Goal: Task Accomplishment & Management: Complete application form

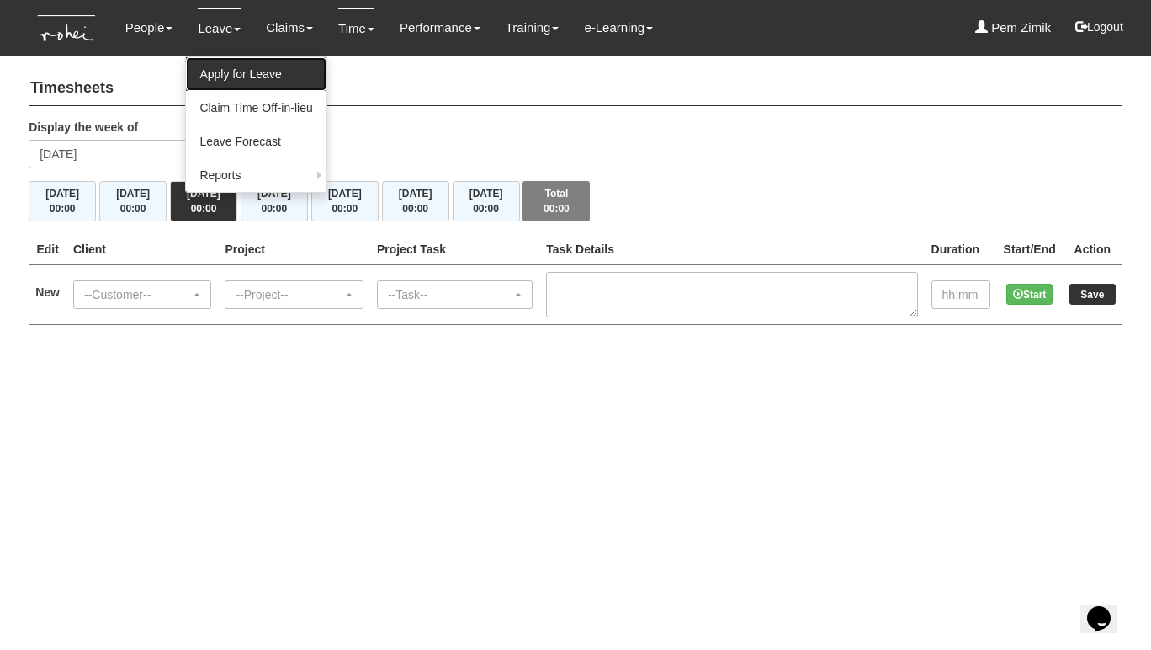
click at [213, 69] on link "Apply for Leave" at bounding box center [256, 74] width 140 height 34
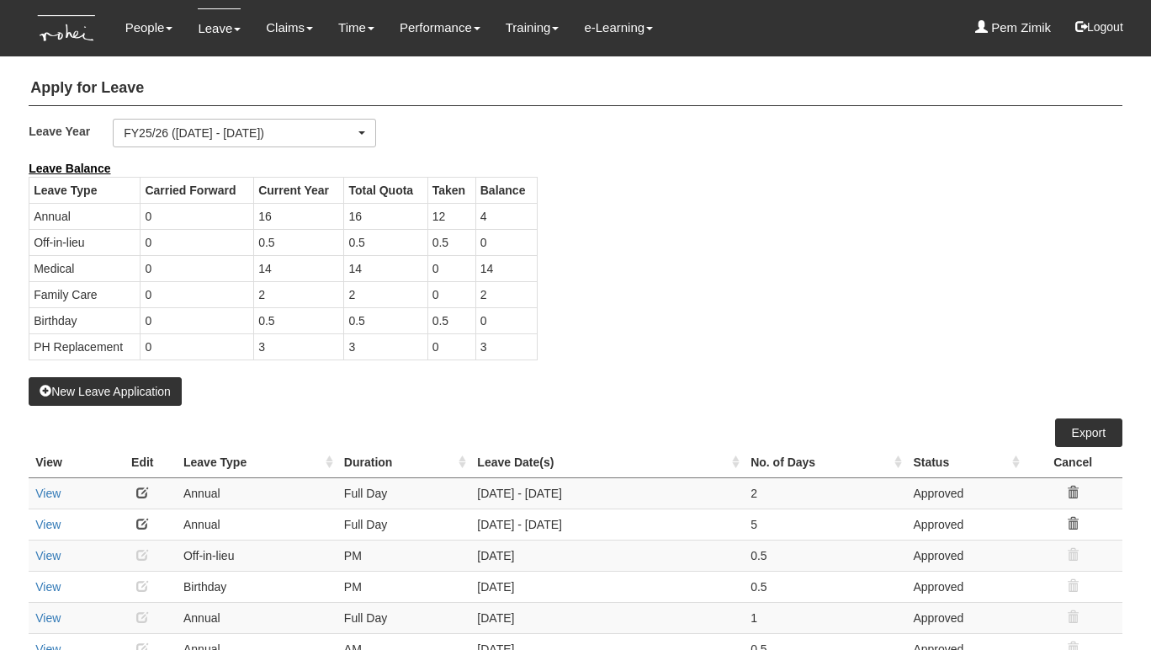
select select "50"
click at [785, 316] on div "Leave Balance Leave Type Carried Forward Current Year Total Quota Taken Balance…" at bounding box center [563, 268] width 1094 height 217
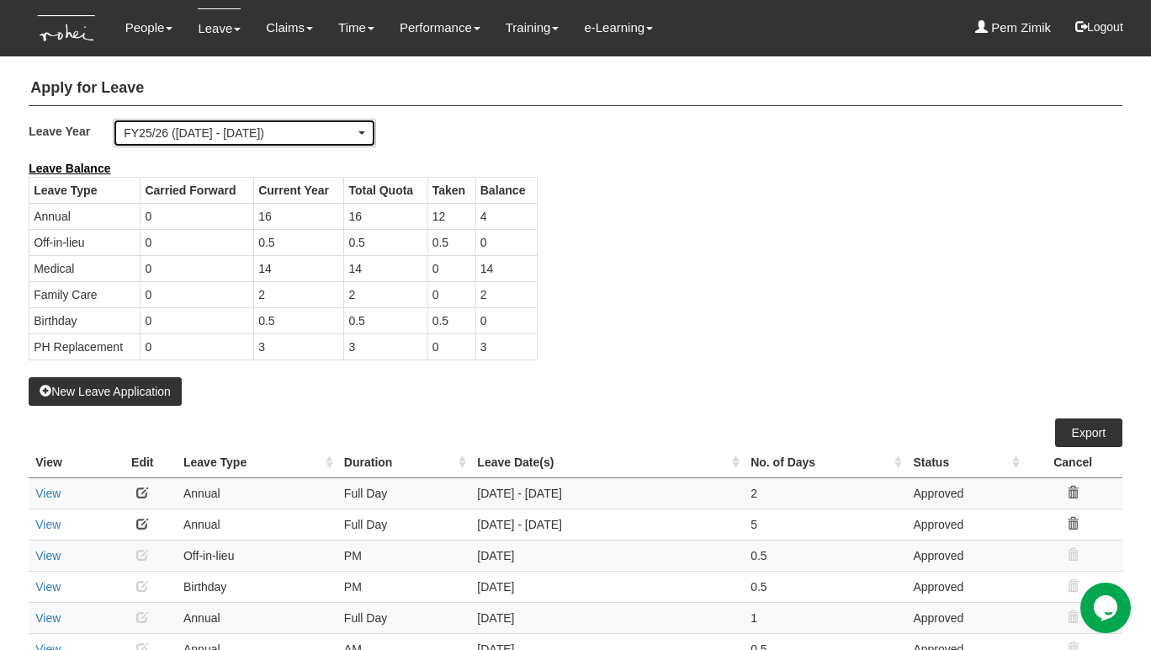
click at [365, 131] on span "button" at bounding box center [361, 132] width 7 height 3
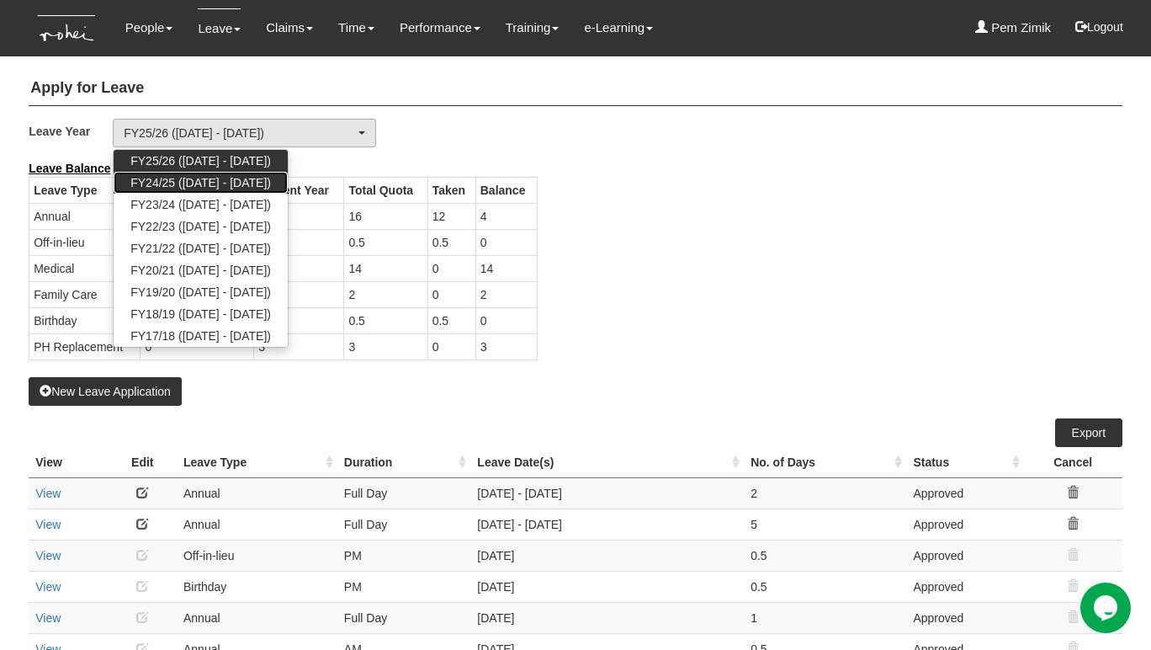
click at [262, 176] on span "FY24/25 (1/4/2024 - 31/3/2025)" at bounding box center [200, 182] width 141 height 17
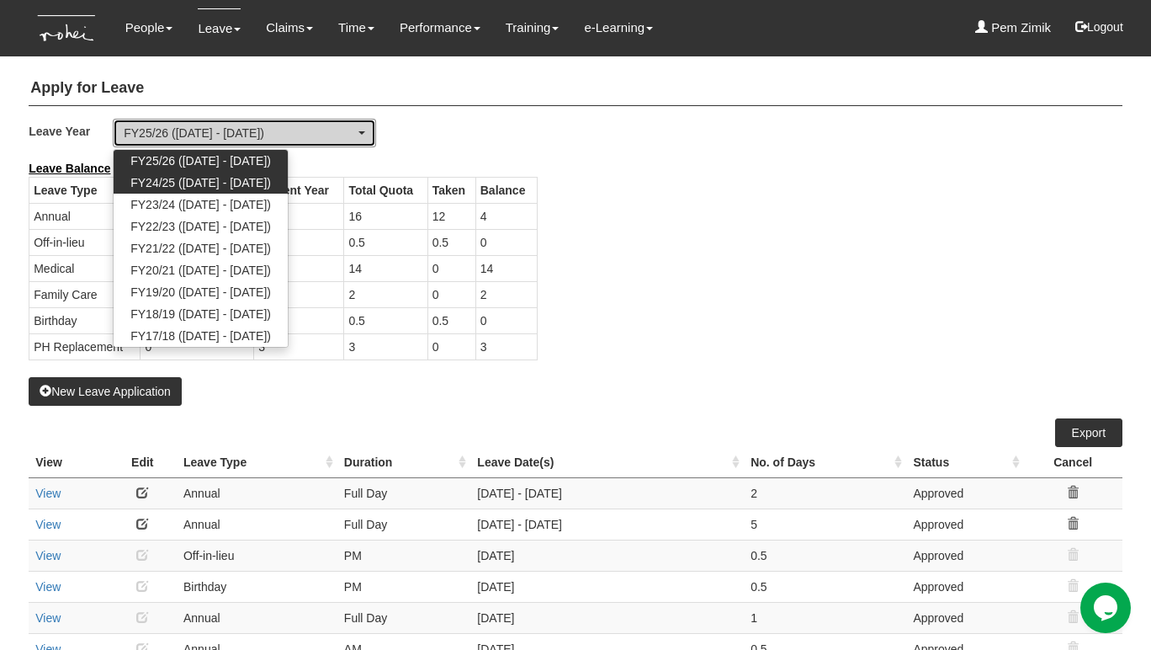
select select "71"
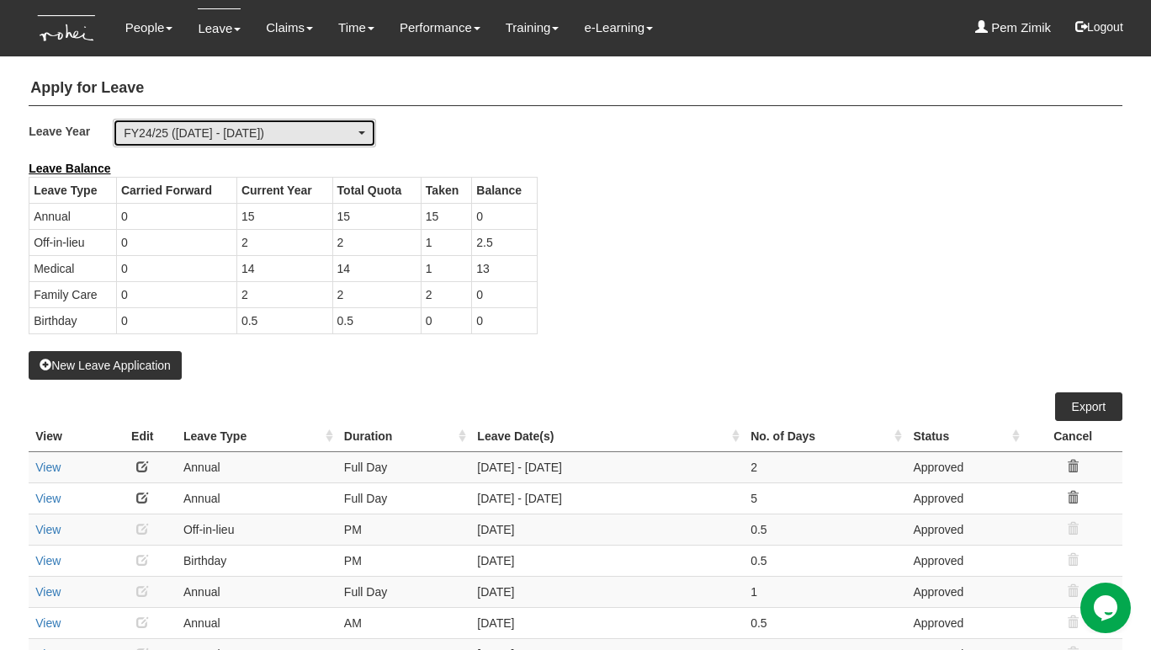
select select "50"
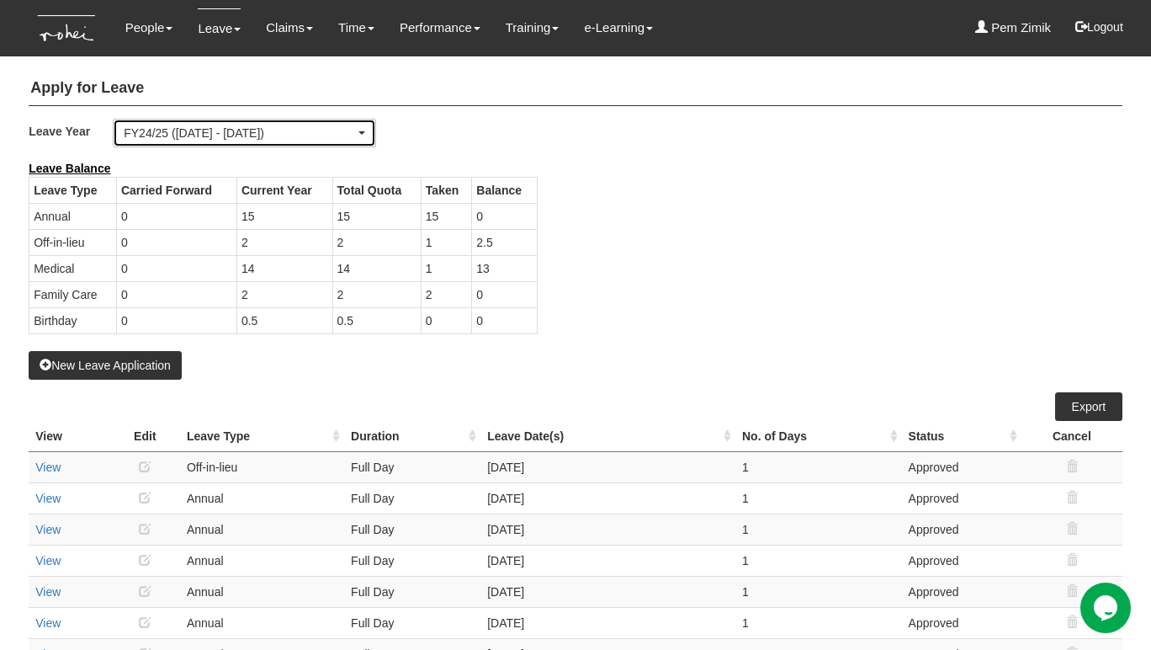
click at [363, 135] on div "FY24/25 (1/4/2024 - 31/3/2025)" at bounding box center [245, 133] width 242 height 17
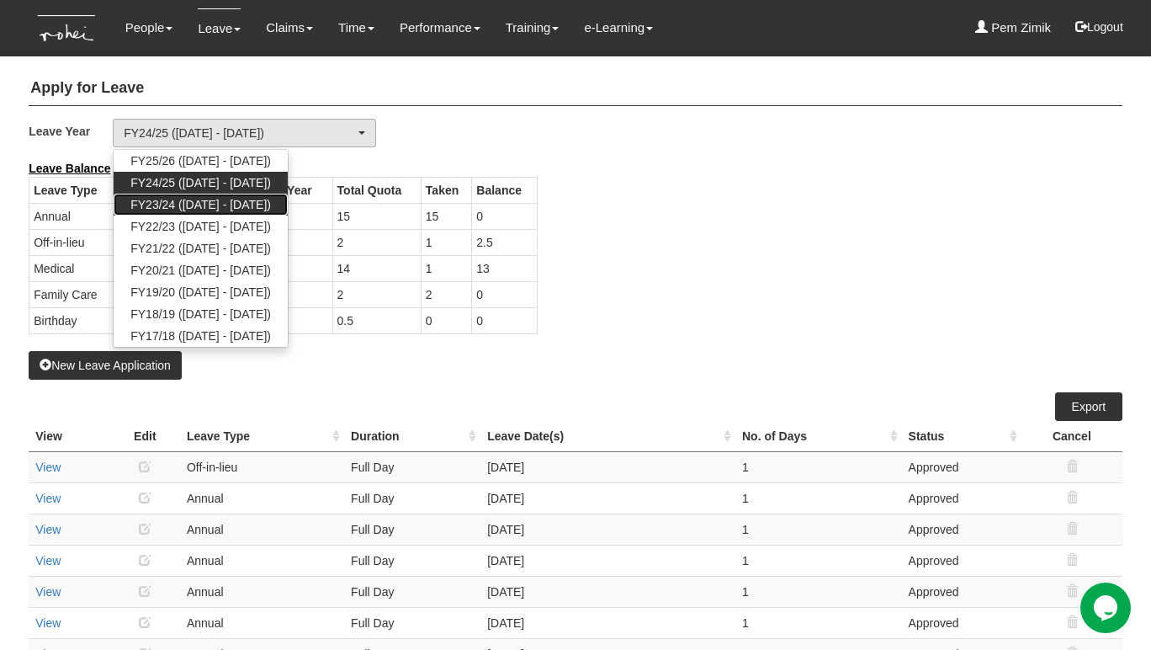
click at [271, 199] on span "FY23/24 (1/4/2023 - 31/3/2024)" at bounding box center [200, 204] width 141 height 17
select select "65"
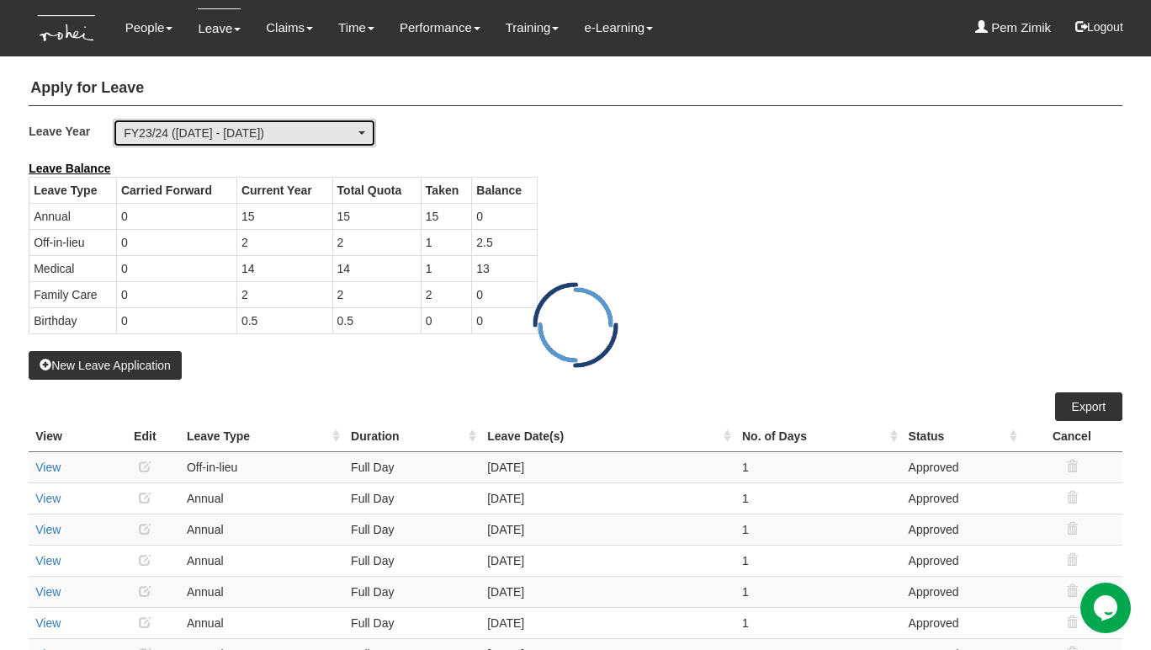
select select "50"
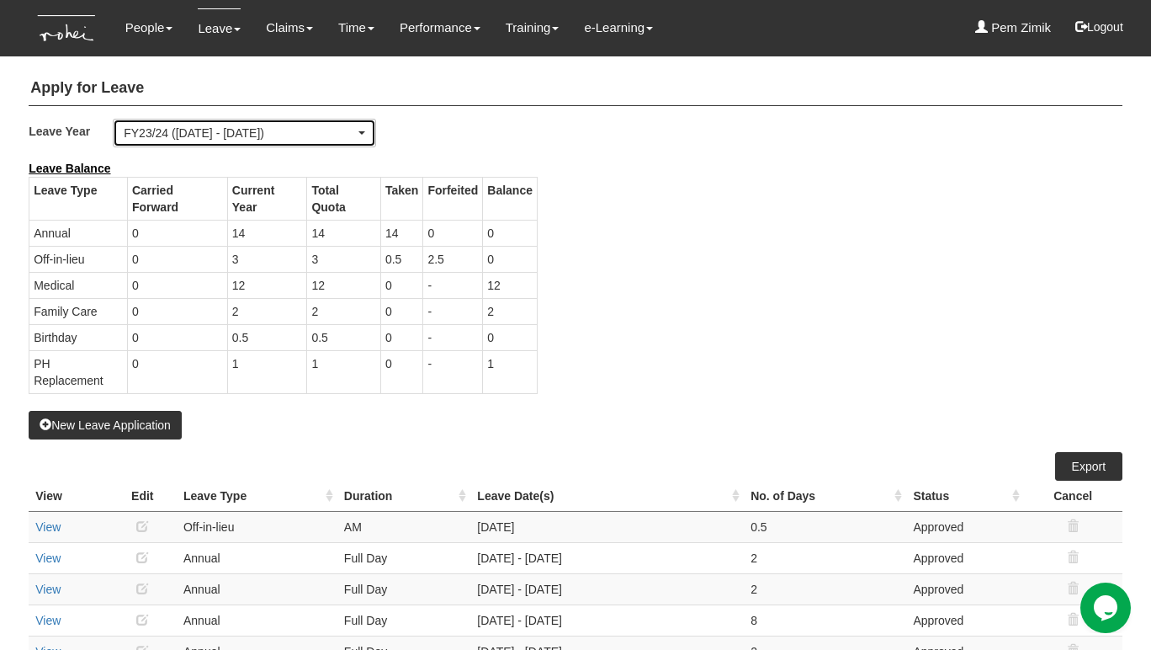
click at [365, 133] on span "button" at bounding box center [361, 132] width 7 height 3
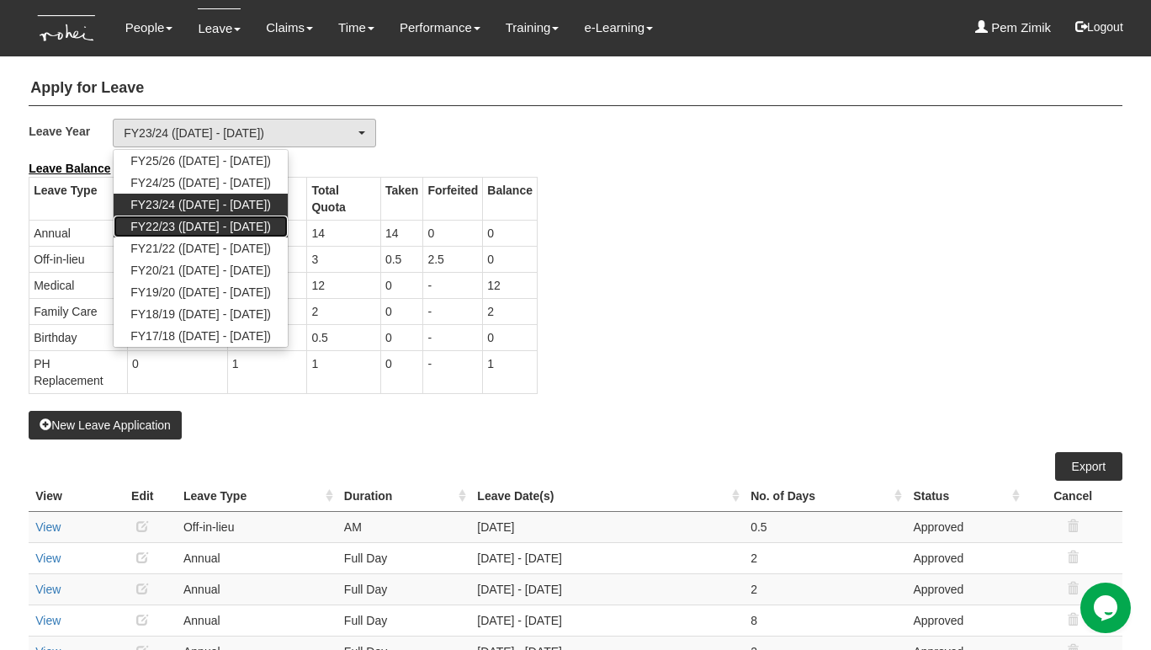
click at [271, 225] on span "FY22/23 (1/4/2022 - 31/3/2023)" at bounding box center [200, 226] width 141 height 17
select select "63"
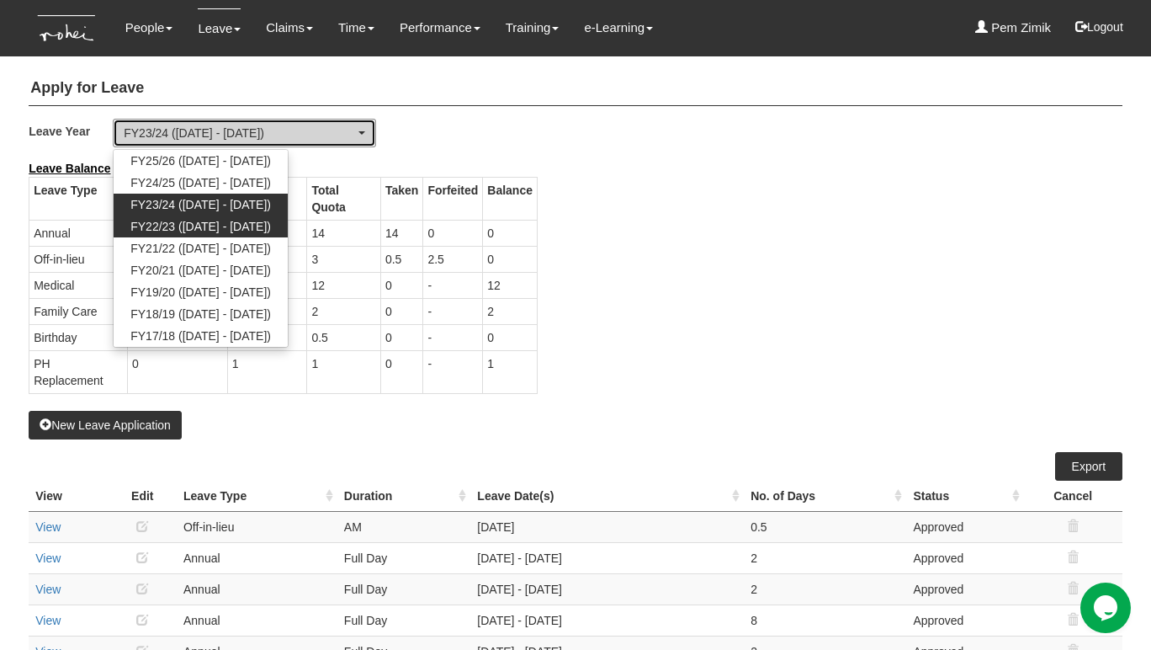
select select "50"
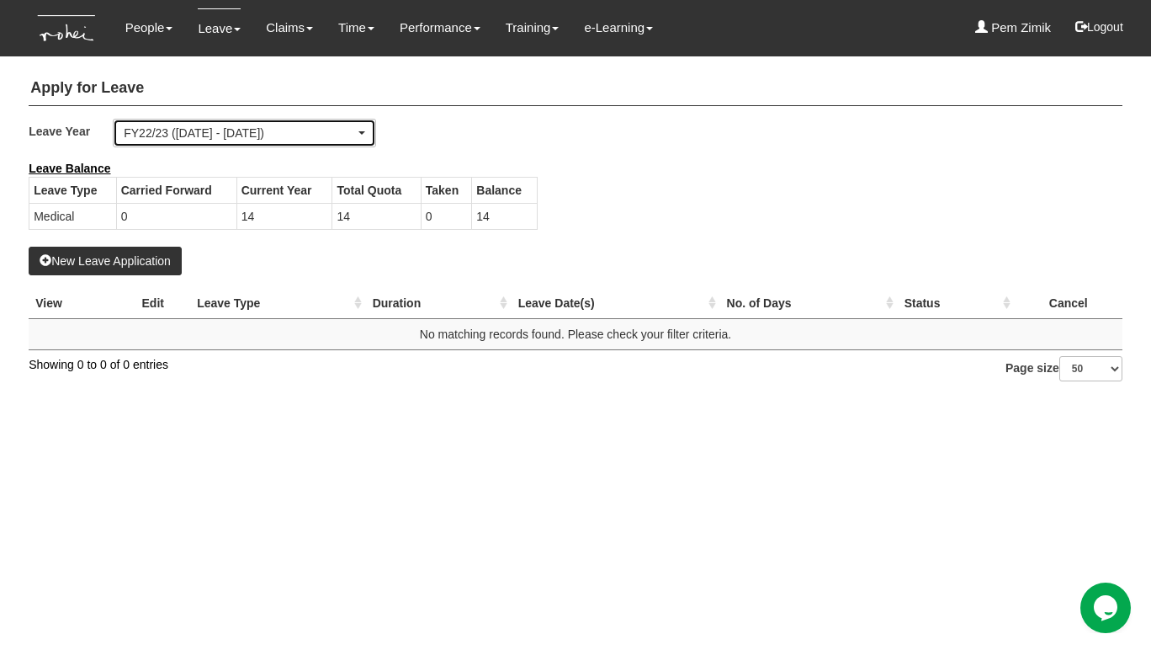
click at [356, 135] on div "FY22/23 (1/4/2022 - 31/3/2023)" at bounding box center [245, 133] width 242 height 17
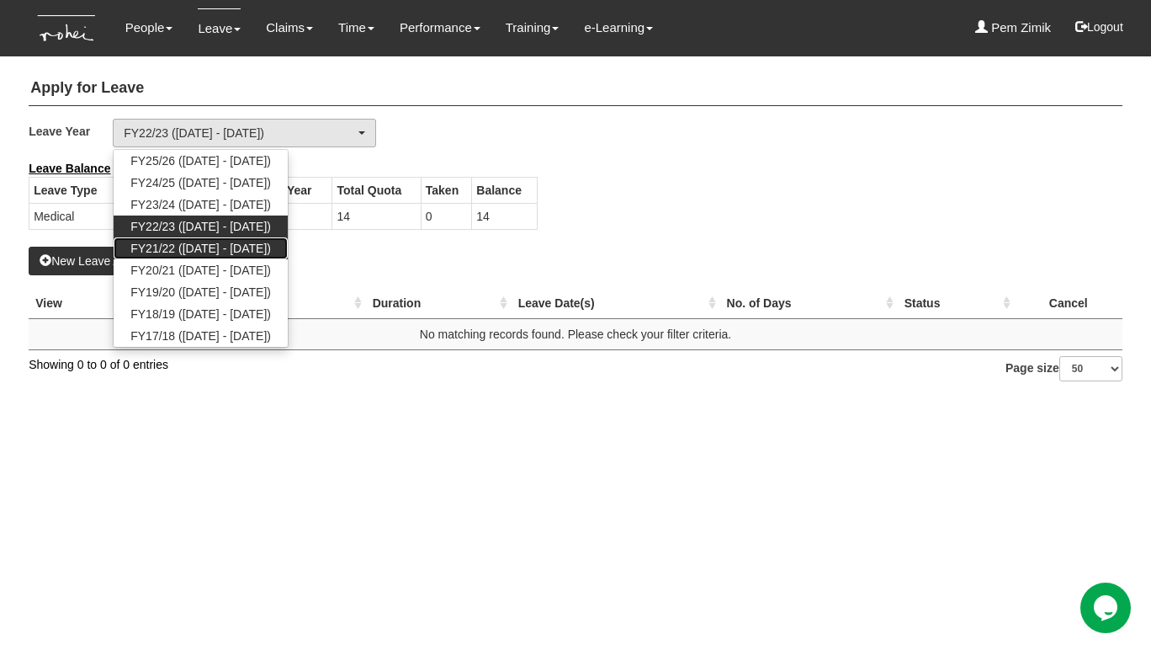
click at [242, 249] on span "FY21/22 (1/4/2021 - 31/3/2022)" at bounding box center [200, 248] width 141 height 17
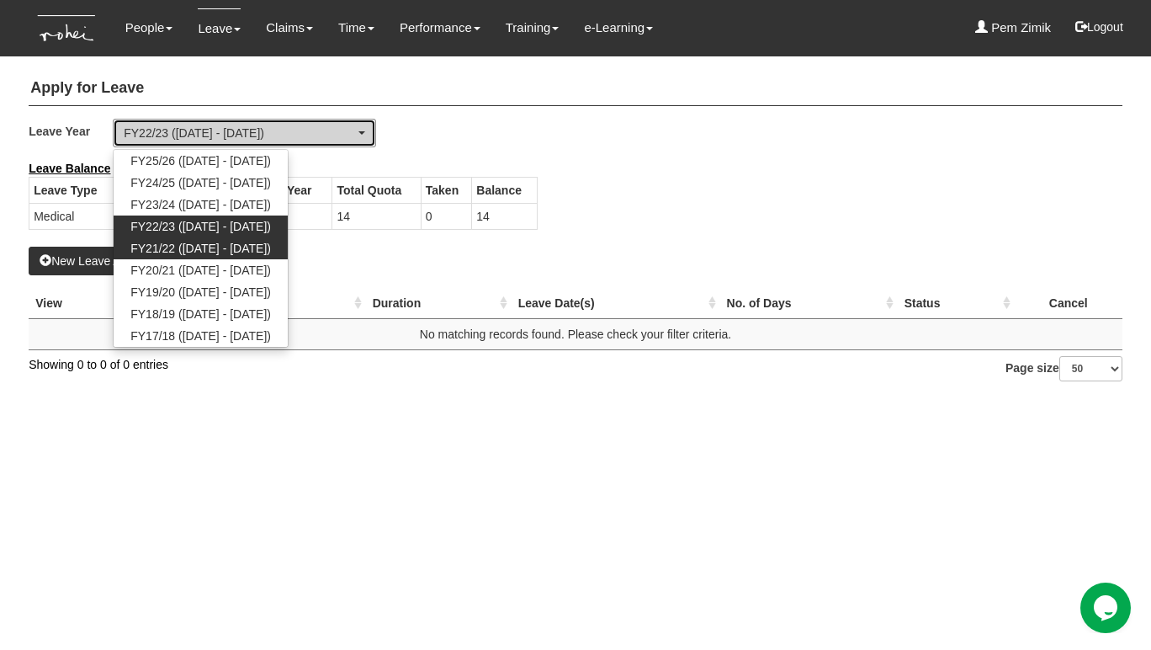
select select "62"
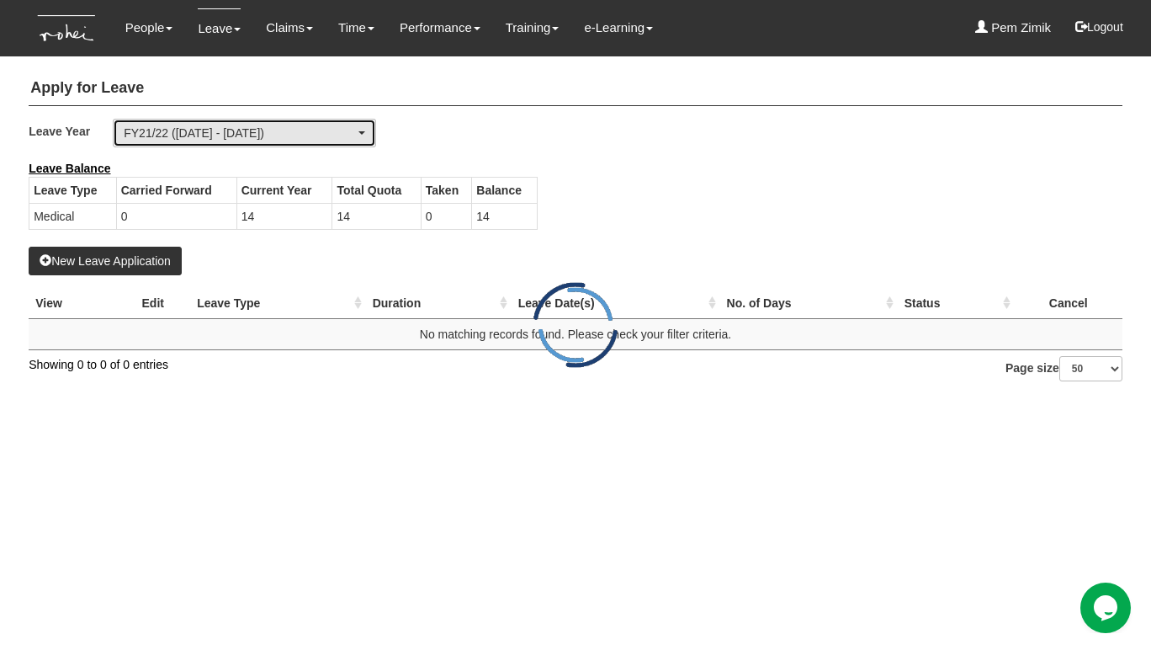
select select "50"
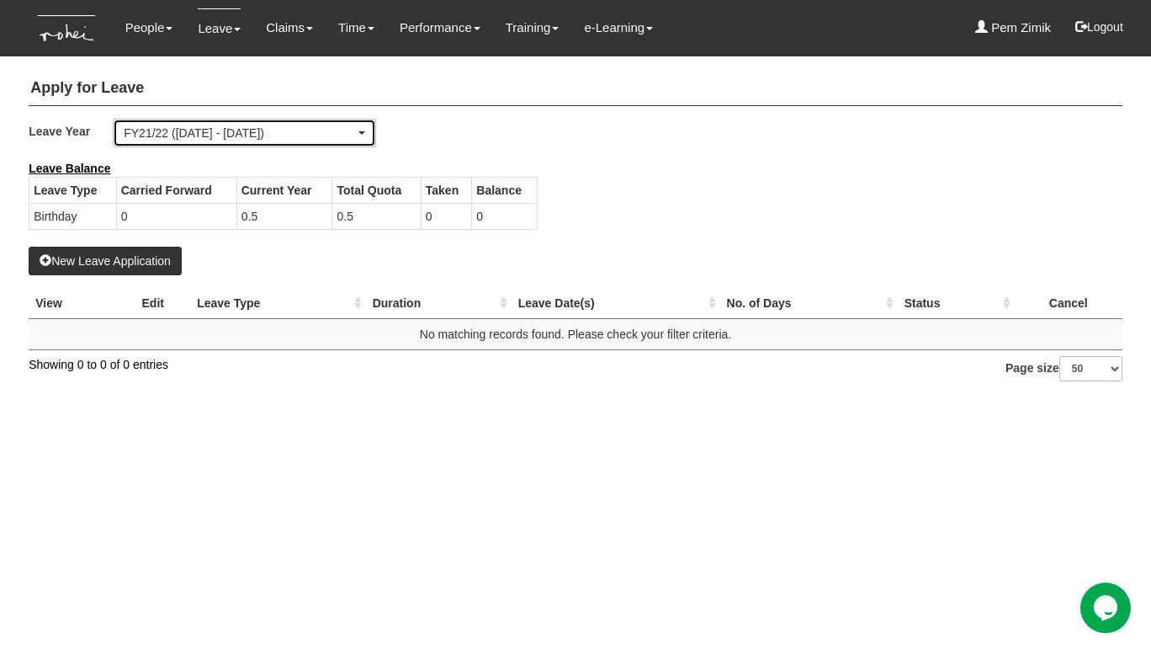
click at [360, 130] on div "FY21/22 (1/4/2021 - 31/3/2022)" at bounding box center [245, 133] width 242 height 17
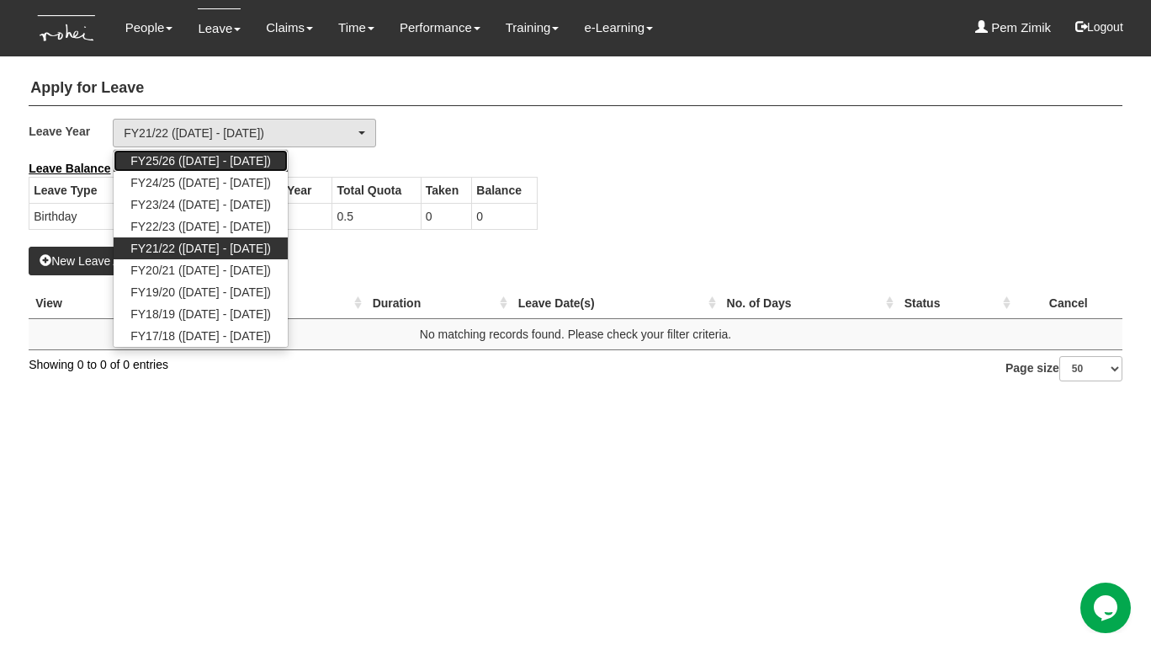
click at [264, 153] on span "FY25/26 (1/4/2025 - 31/3/2026)" at bounding box center [200, 160] width 141 height 17
select select "77"
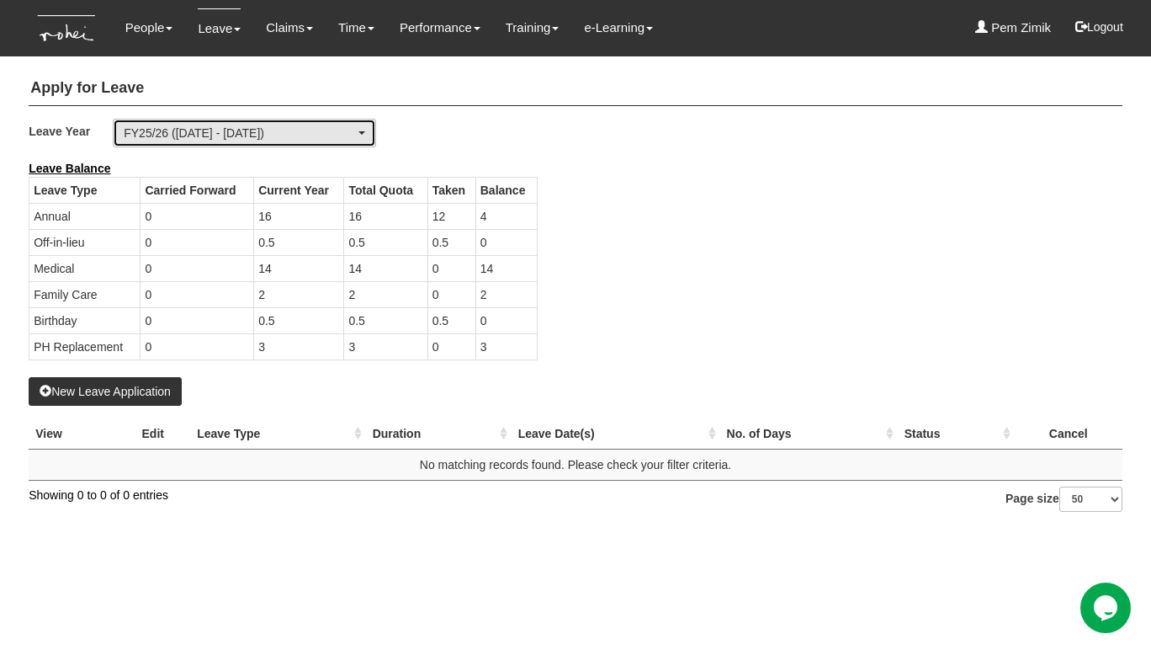
select select "50"
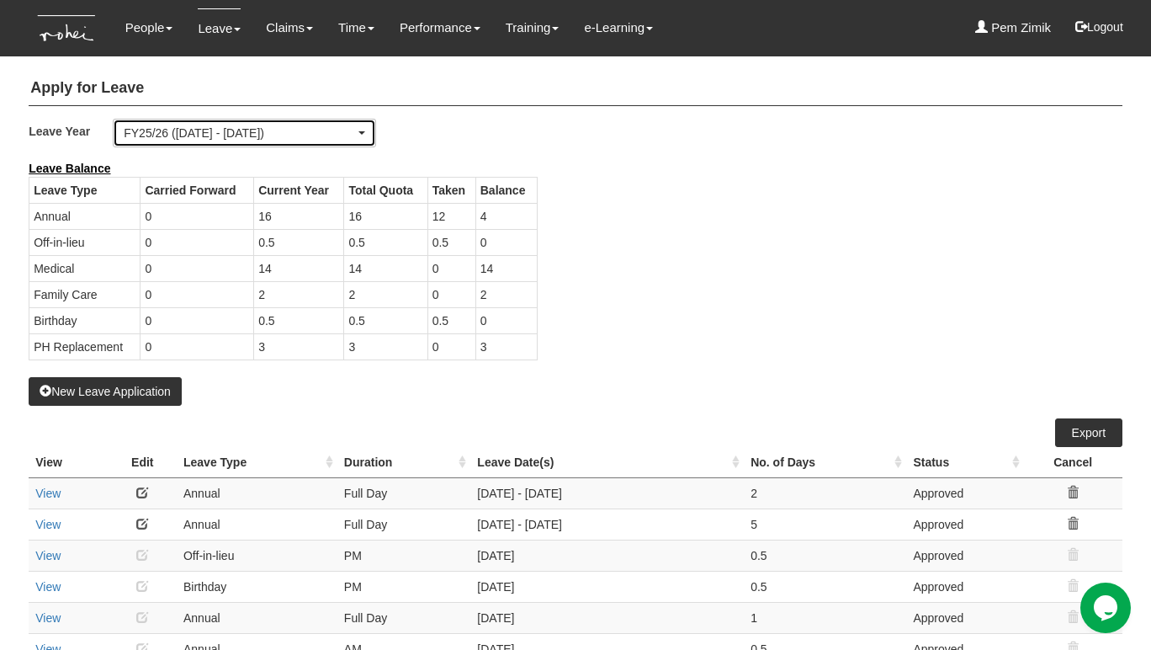
click at [362, 135] on div "FY25/26 (1/4/2025 - 31/3/2026)" at bounding box center [245, 133] width 242 height 17
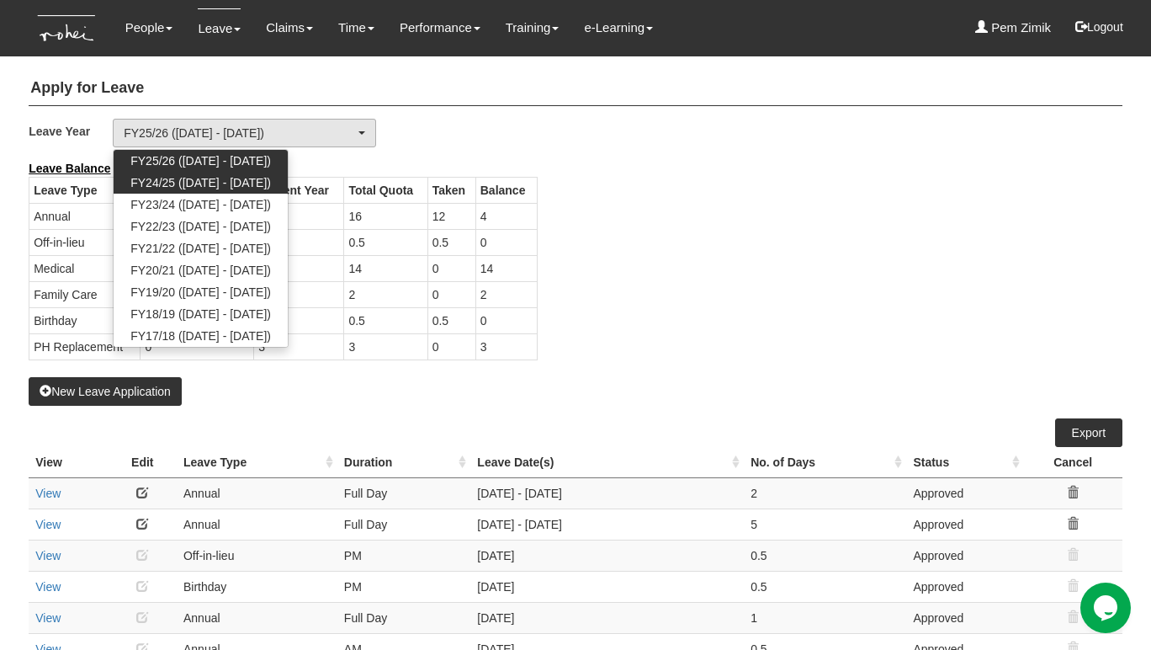
click at [271, 178] on span "FY24/25 (1/4/2024 - 31/3/2025)" at bounding box center [200, 182] width 141 height 17
select select "71"
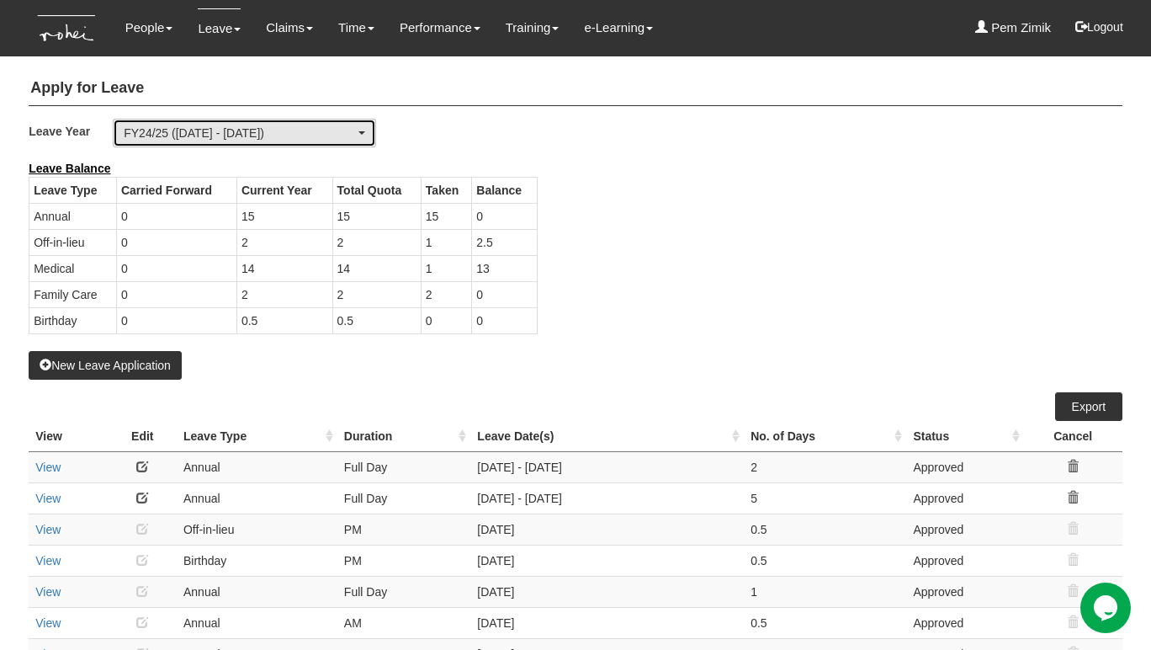
select select "50"
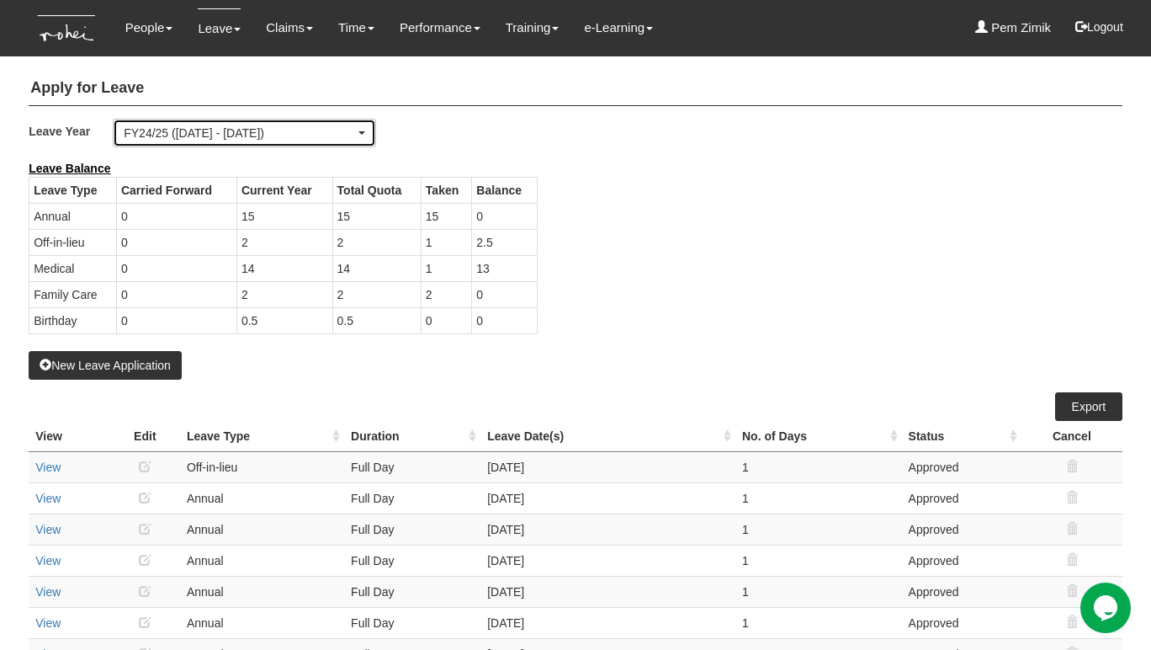
click at [369, 135] on div "FY24/25 (1/4/2024 - 31/3/2025)" at bounding box center [245, 132] width 262 height 27
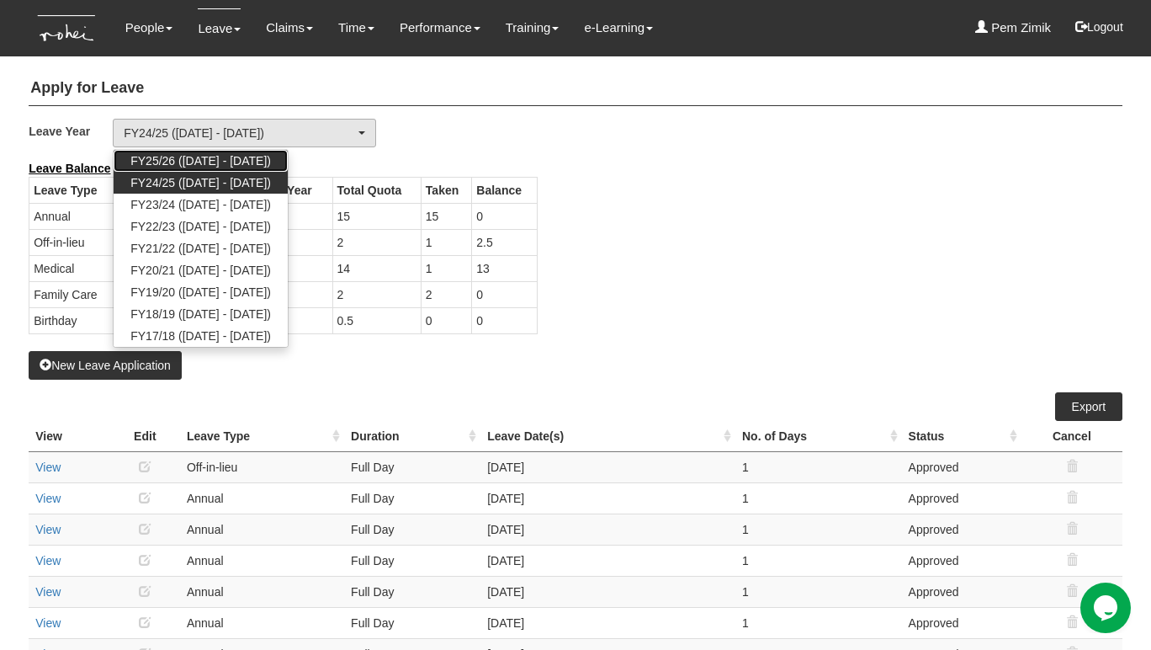
click at [288, 165] on link "FY25/26 (1/4/2025 - 31/3/2026)" at bounding box center [201, 161] width 174 height 22
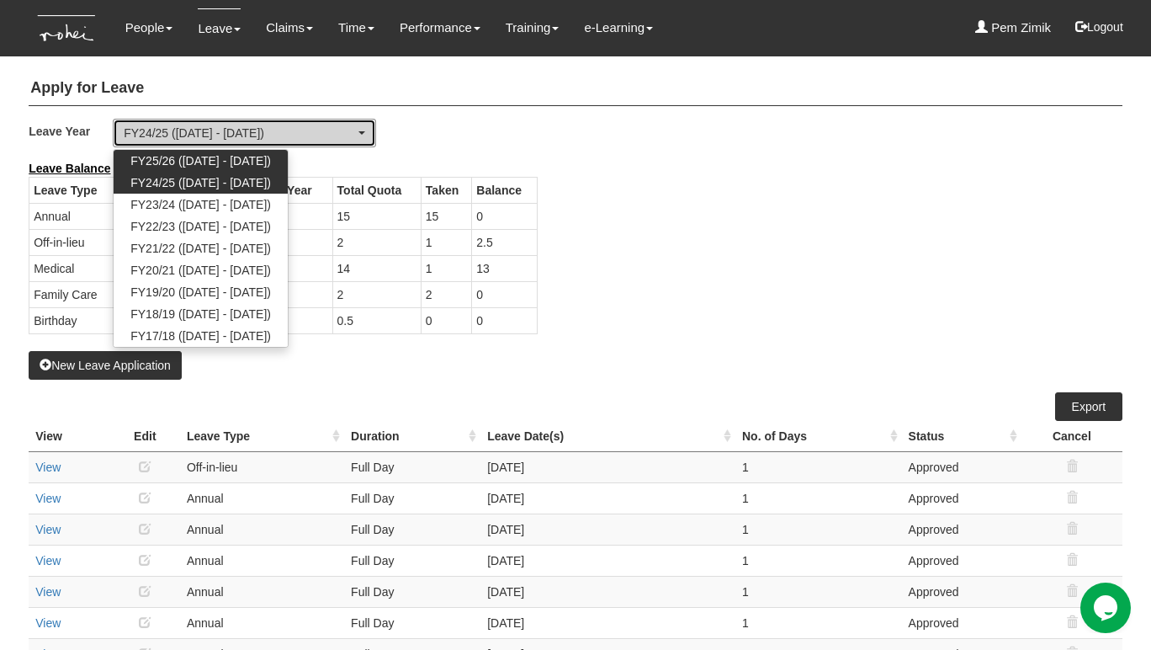
select select "77"
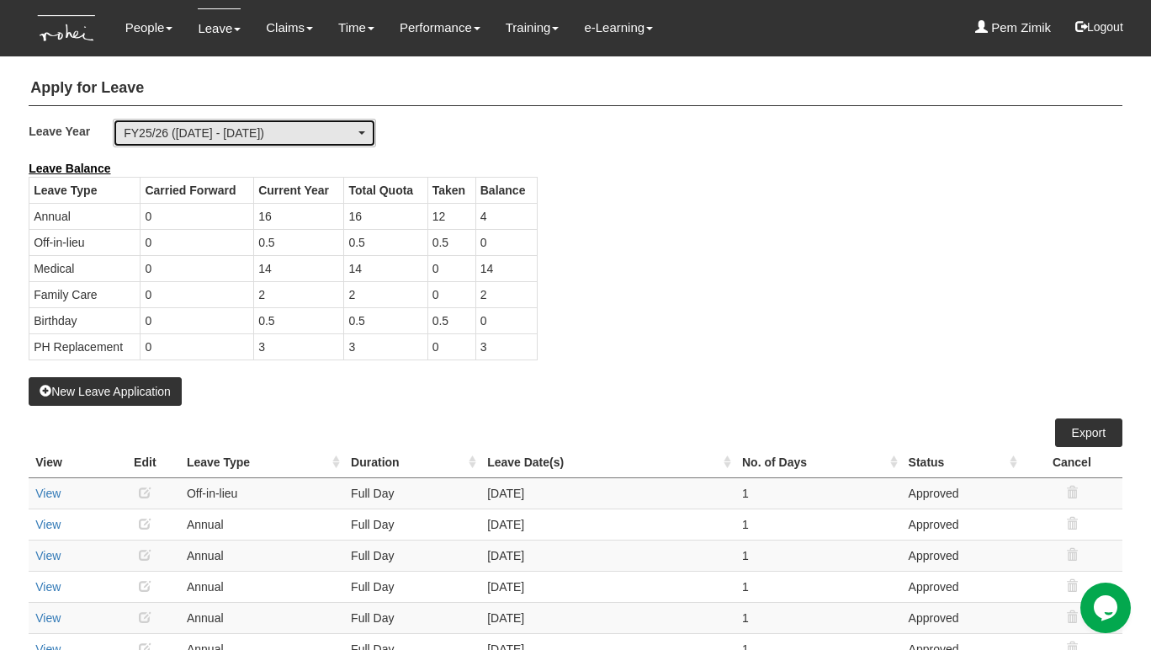
select select "50"
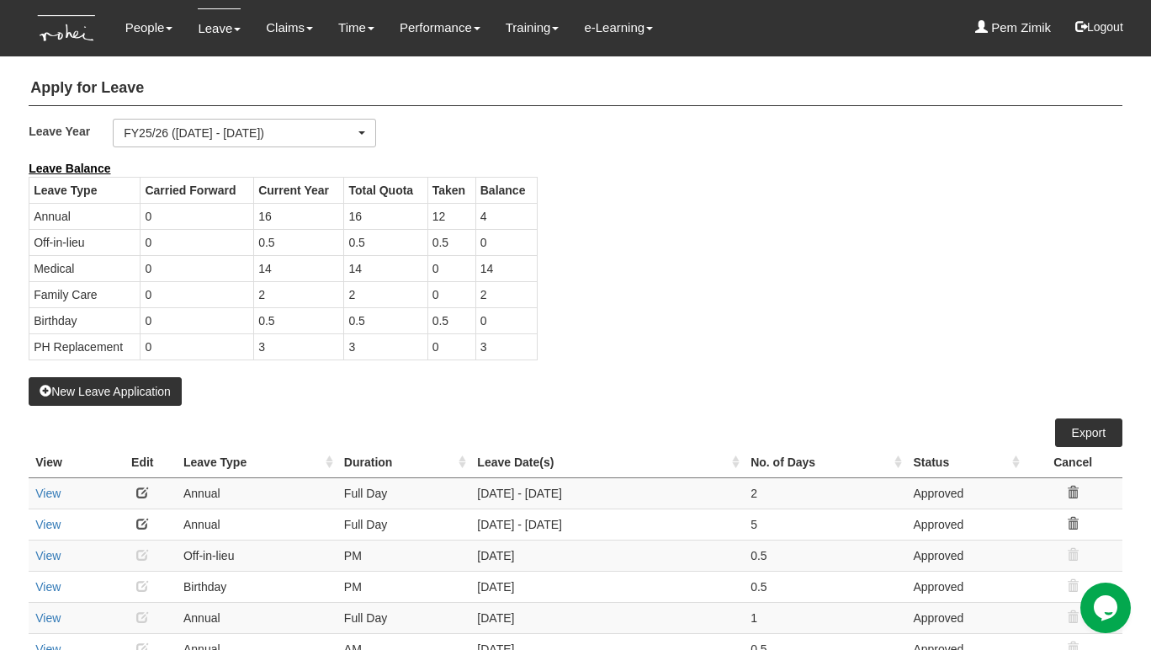
click at [643, 269] on div "Leave Balance Leave Type Carried Forward Current Year Total Quota Taken Balance…" at bounding box center [563, 268] width 1094 height 217
